Goal: Task Accomplishment & Management: Use online tool/utility

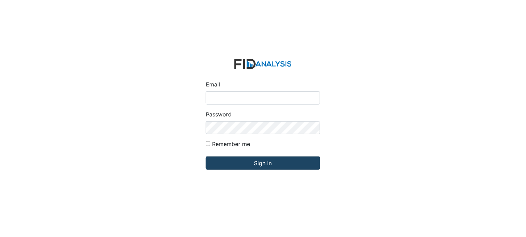
type input "[PERSON_NAME][EMAIL_ADDRESS][DOMAIN_NAME]"
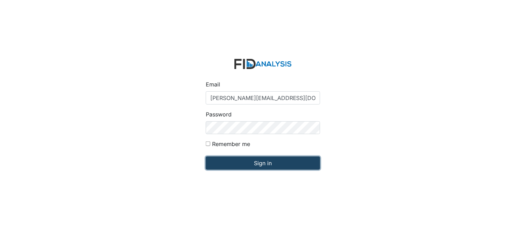
click at [251, 166] on input "Sign in" at bounding box center [263, 163] width 114 height 13
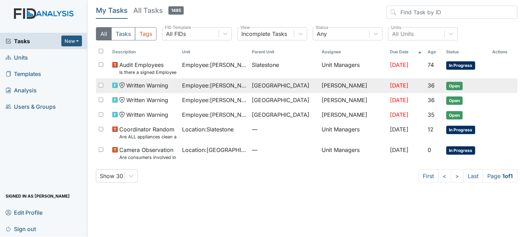
click at [192, 86] on span "Employee : Freeman, Roshaun" at bounding box center [214, 85] width 64 height 8
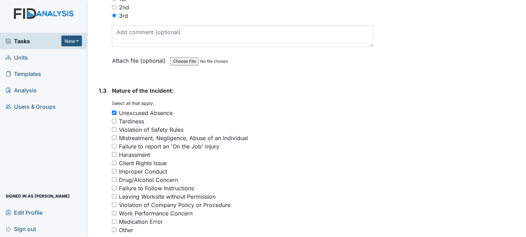
scroll to position [271, 0]
